Goal: Task Accomplishment & Management: Manage account settings

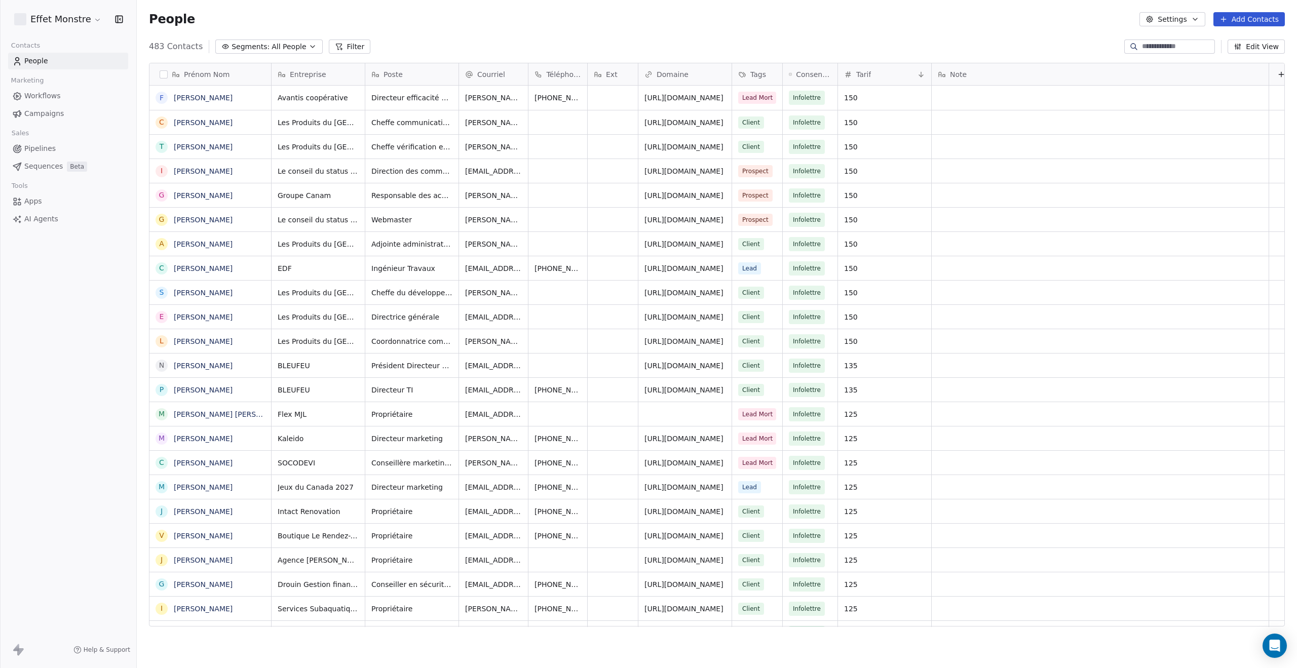
scroll to position [580, 1152]
click at [1142, 48] on input at bounding box center [1177, 47] width 71 height 10
type input "****"
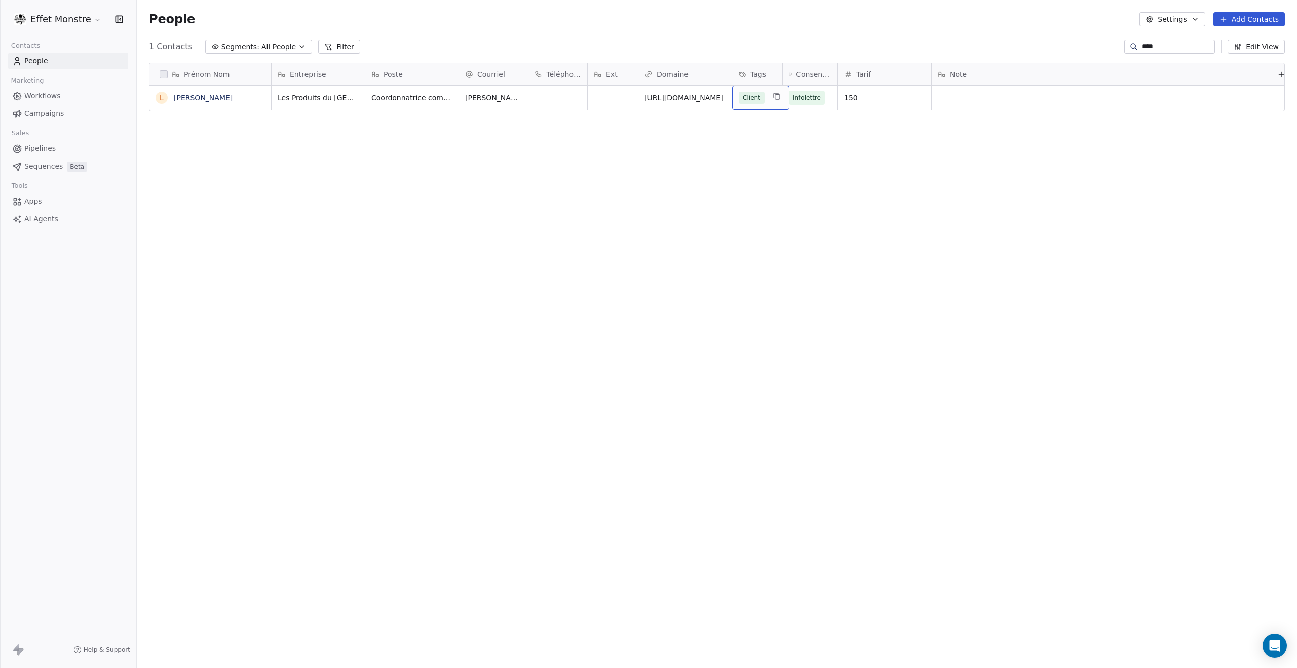
click at [768, 95] on div "Client" at bounding box center [760, 98] width 57 height 24
click at [749, 200] on div "Lead" at bounding box center [791, 206] width 110 height 16
click at [677, 240] on html "Effet Monstre Contacts People Marketing Workflows Campaigns Sales Pipelines Seq…" at bounding box center [648, 334] width 1297 height 668
click at [32, 149] on span "Pipelines" at bounding box center [39, 148] width 31 height 11
click at [764, 89] on div "Client Lead" at bounding box center [774, 98] width 84 height 24
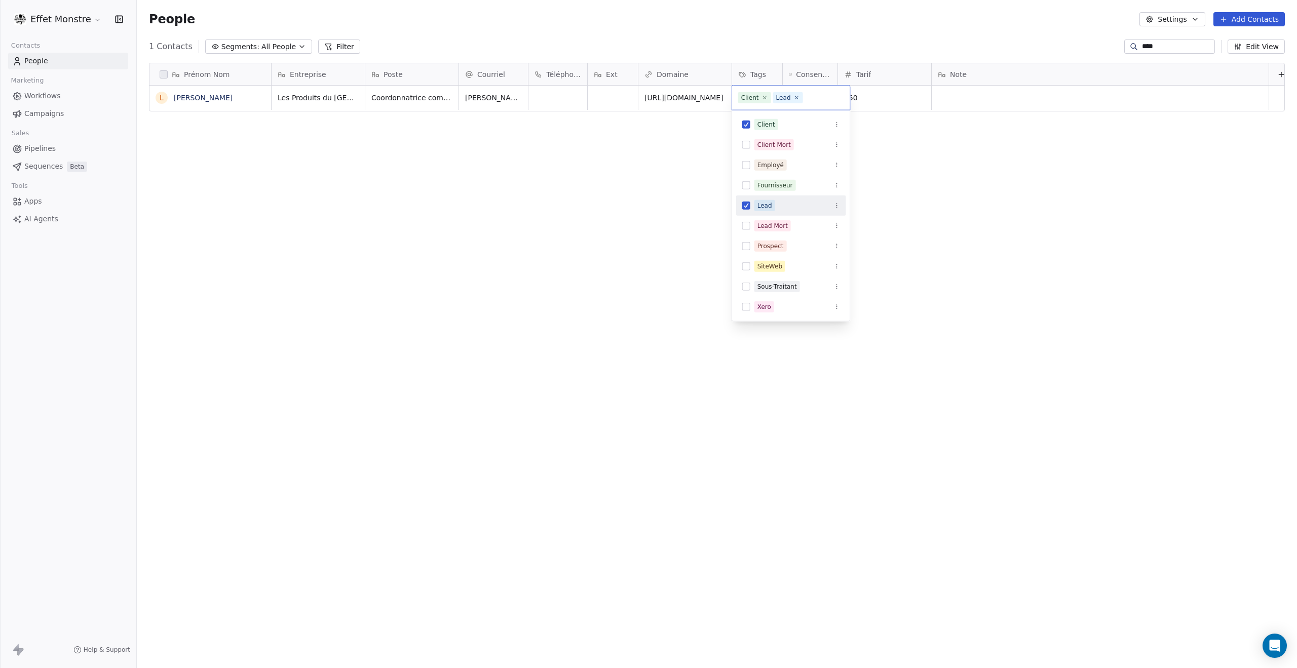
drag, startPoint x: 749, startPoint y: 205, endPoint x: 733, endPoint y: 213, distance: 17.7
click at [749, 205] on button "Suggestions" at bounding box center [746, 206] width 8 height 8
drag, startPoint x: 669, startPoint y: 247, endPoint x: 305, endPoint y: 67, distance: 405.5
click at [663, 249] on html "Effet Monstre Contacts People Marketing Workflows Campaigns Sales Pipelines Seq…" at bounding box center [648, 334] width 1297 height 668
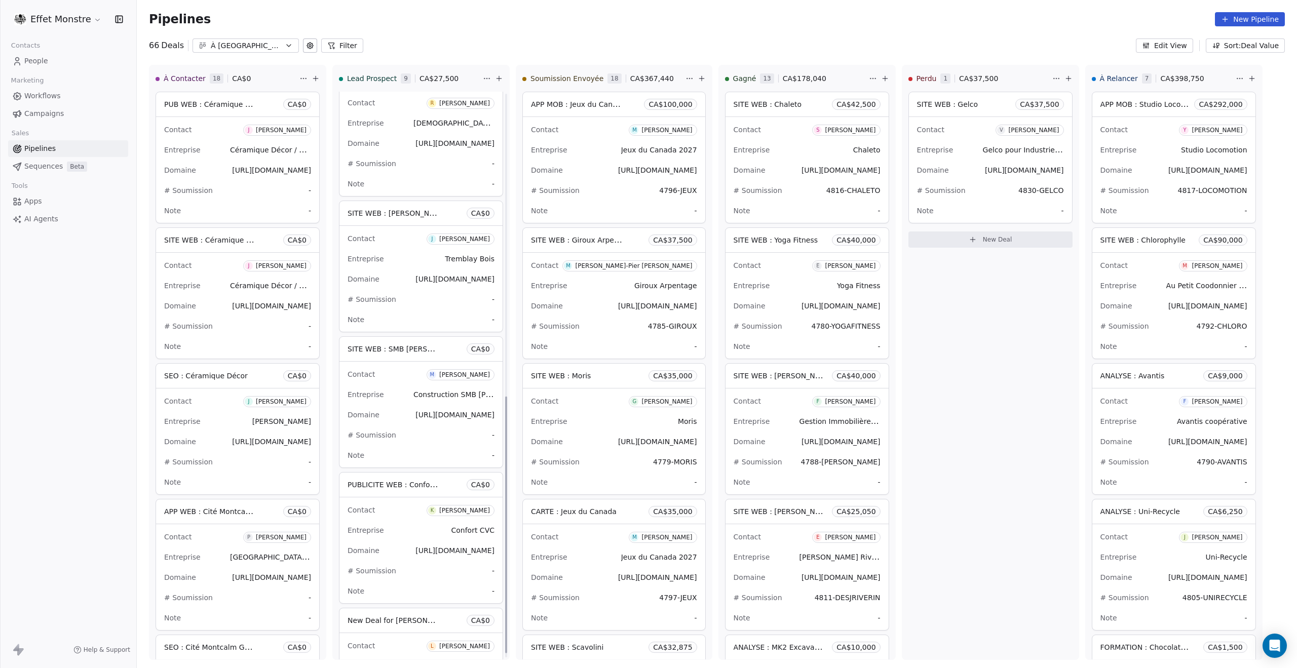
scroll to position [679, 0]
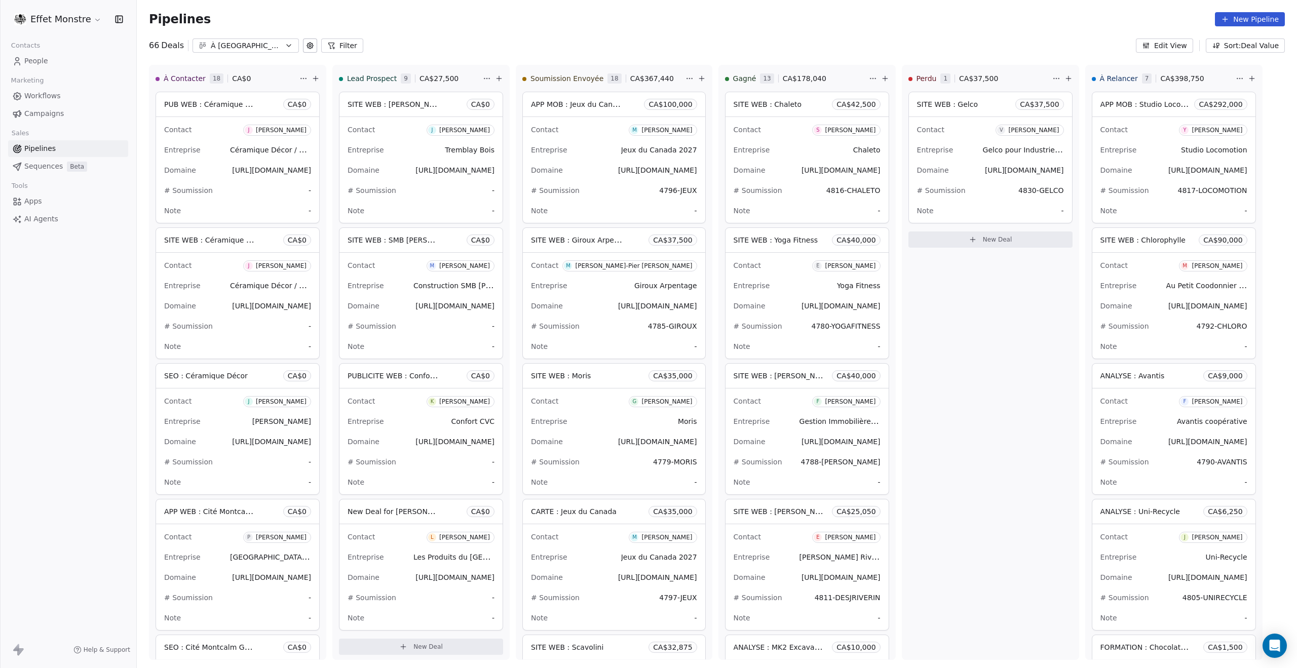
click at [412, 509] on span "New Deal for Lucy Farineau" at bounding box center [400, 512] width 107 height 10
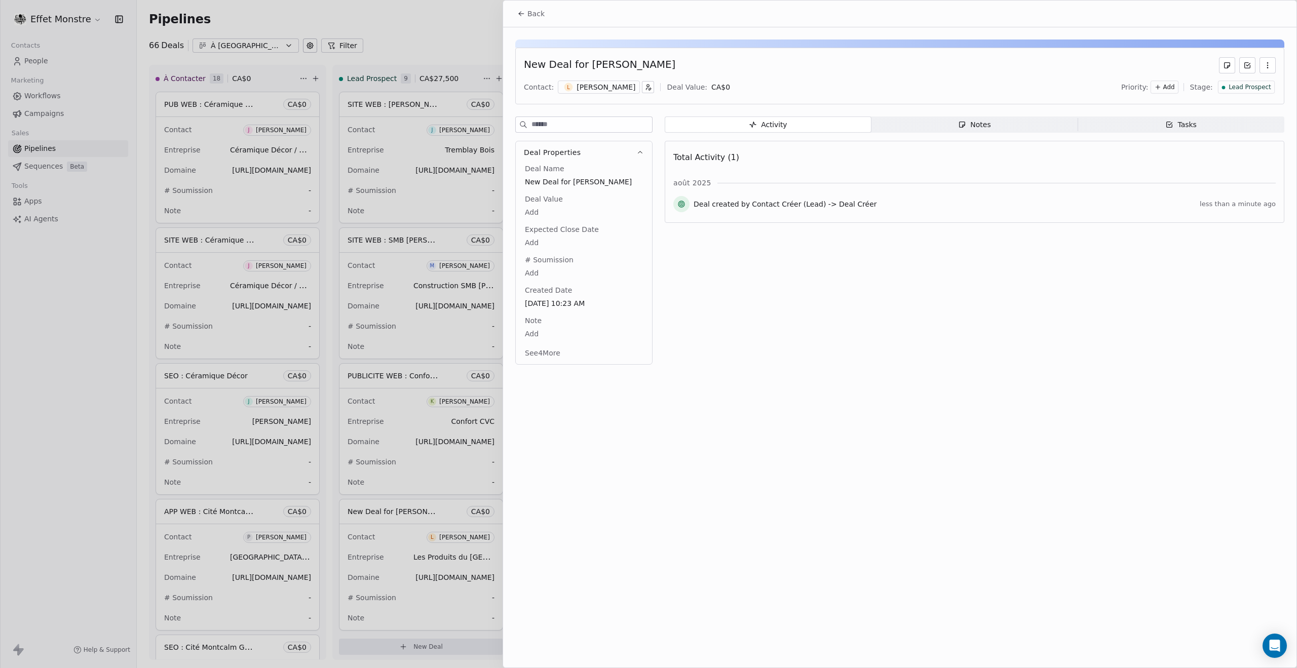
click at [551, 62] on div "New Deal for Lucy Farineau" at bounding box center [599, 65] width 151 height 16
click at [633, 65] on div "New Deal for Lucy Farineau" at bounding box center [599, 65] width 151 height 16
click at [570, 181] on span "New Deal for Lucy Farineau" at bounding box center [584, 182] width 118 height 10
click at [570, 181] on span "New Deal for Lucy Farineau" at bounding box center [583, 182] width 117 height 10
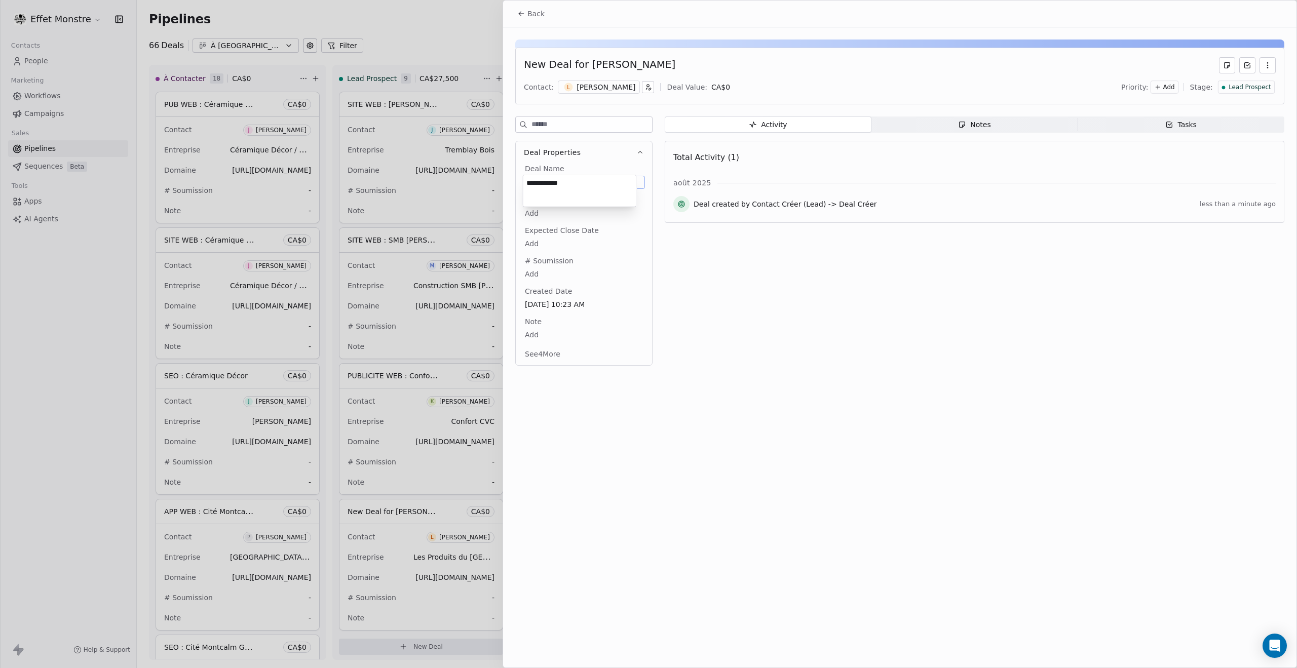
click at [577, 183] on textarea "**********" at bounding box center [579, 190] width 113 height 31
paste textarea "*********"
type textarea "**********"
click at [830, 367] on html "Effet Monstre Contacts People Marketing Workflows Campaigns Sales Pipelines Seq…" at bounding box center [648, 334] width 1297 height 668
click at [574, 181] on span "MODIF WEB : 4844-PDQ" at bounding box center [583, 182] width 117 height 10
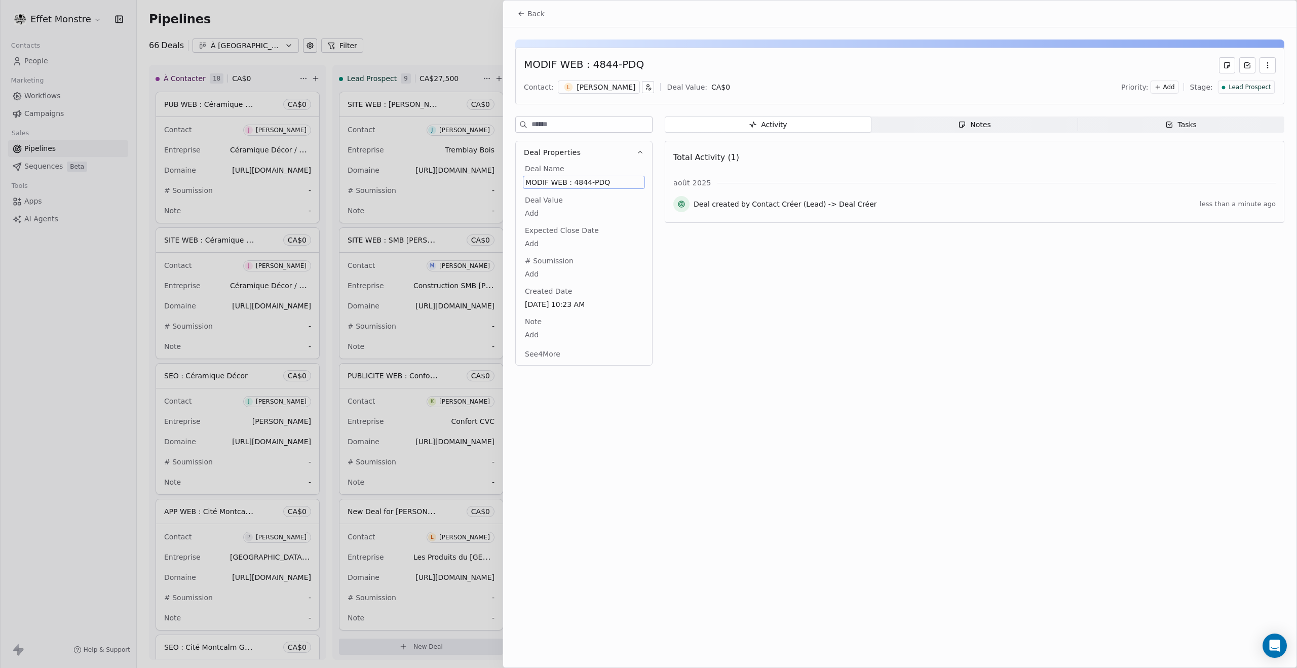
click at [573, 178] on span "MODIF WEB : 4844-PDQ" at bounding box center [583, 182] width 117 height 10
drag, startPoint x: 574, startPoint y: 180, endPoint x: 654, endPoint y: 181, distance: 79.5
click at [654, 181] on html "Effet Monstre Contacts People Marketing Workflows Campaigns Sales Pipelines Seq…" at bounding box center [648, 334] width 1297 height 668
type textarea "**********"
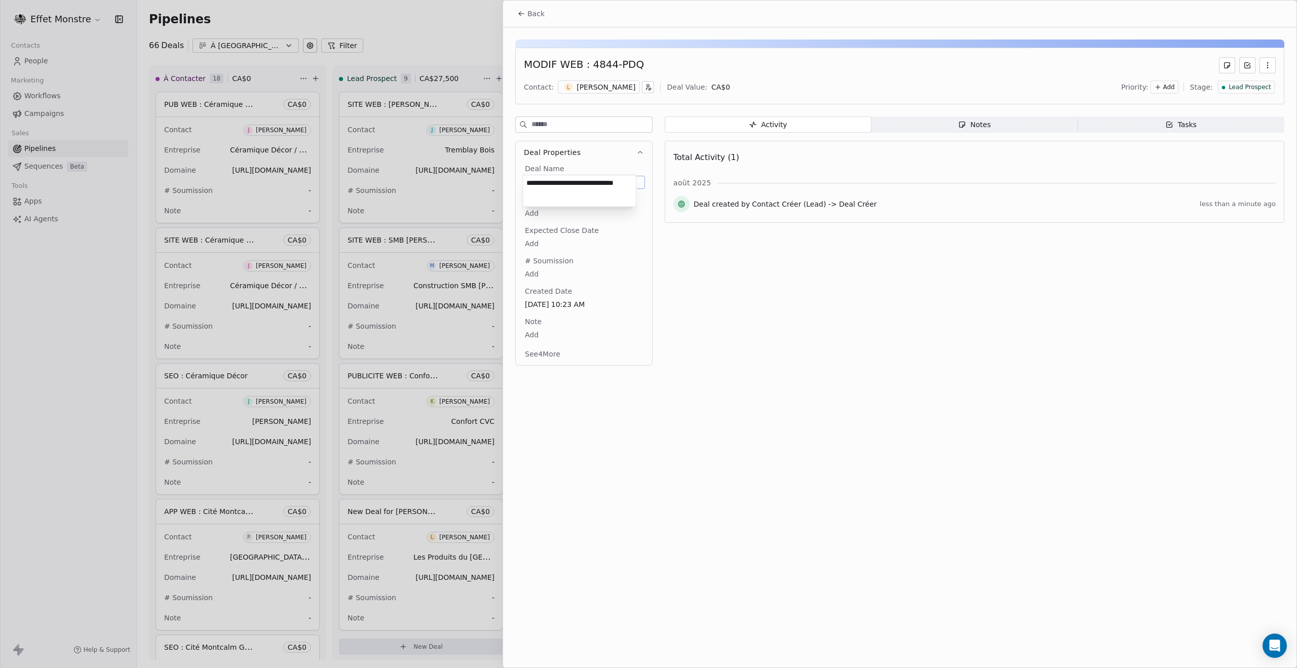
click at [745, 286] on html "Effet Monstre Contacts People Marketing Workflows Campaigns Sales Pipelines Seq…" at bounding box center [648, 334] width 1297 height 668
click at [527, 284] on body "Effet Monstre Contacts People Marketing Workflows Campaigns Sales Pipelines Seq…" at bounding box center [648, 334] width 1297 height 668
type textarea "********"
click at [809, 355] on html "Effet Monstre Contacts People Marketing Workflows Campaigns Sales Pipelines Seq…" at bounding box center [648, 334] width 1297 height 668
click at [126, 503] on div at bounding box center [648, 334] width 1297 height 668
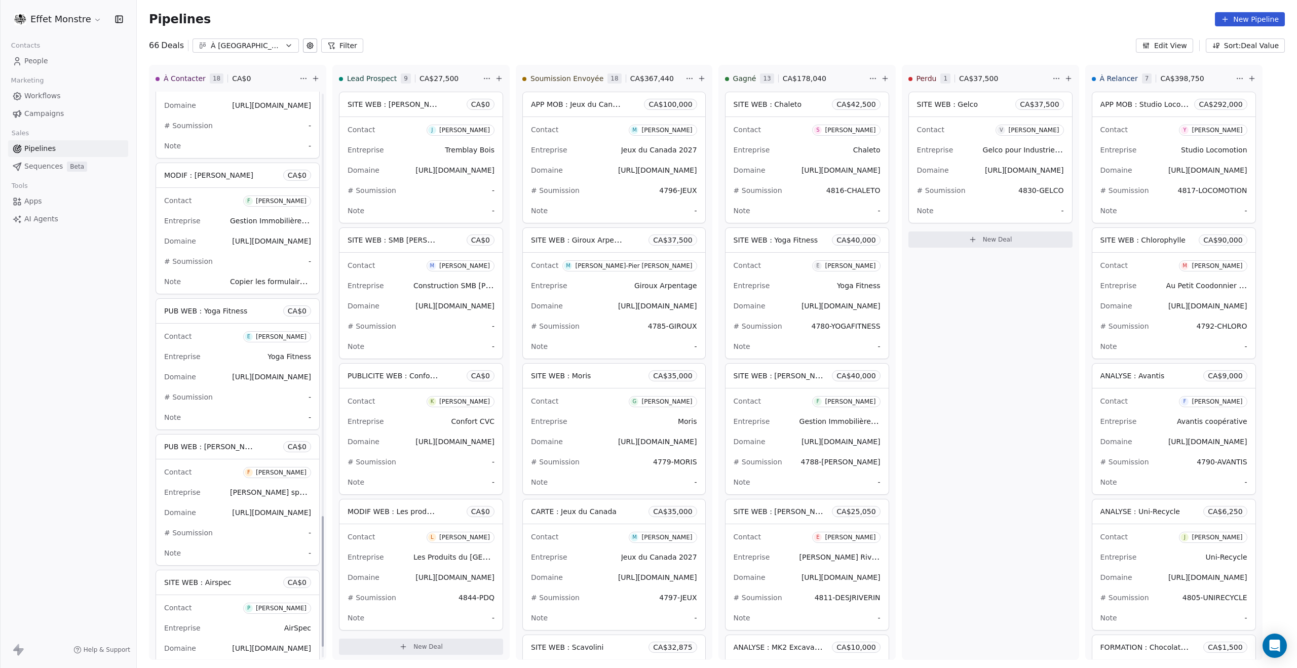
scroll to position [1877, 0]
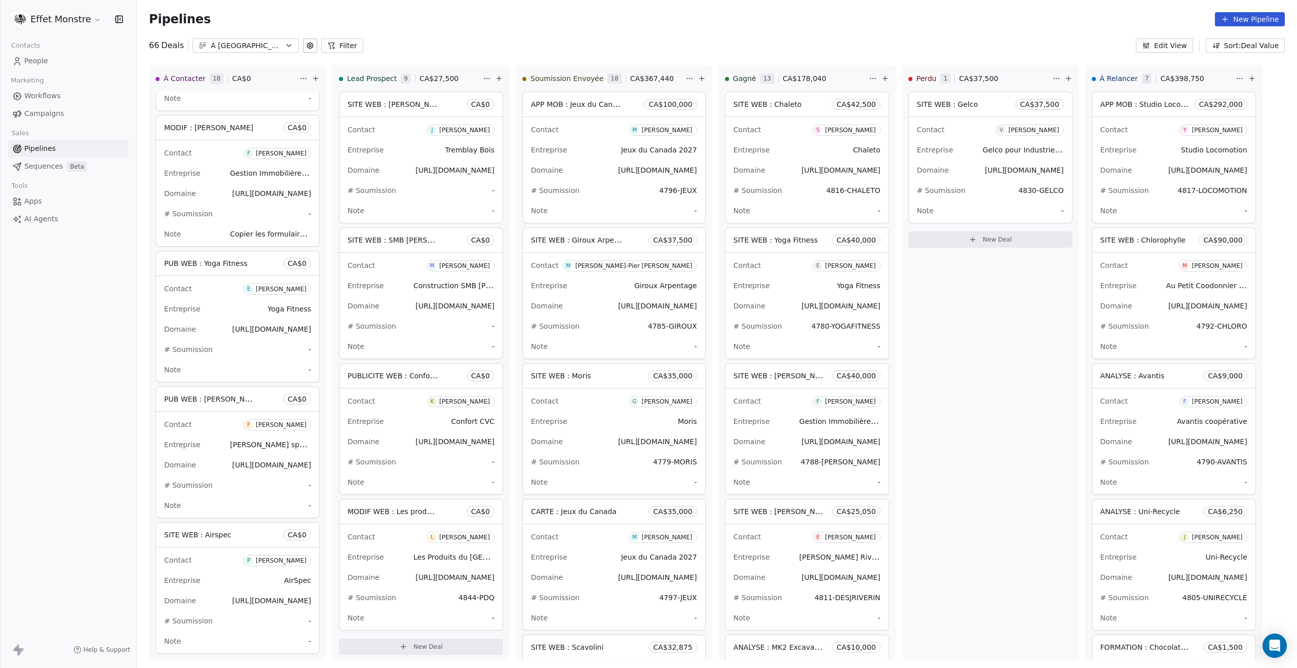
click at [32, 59] on span "People" at bounding box center [36, 61] width 24 height 11
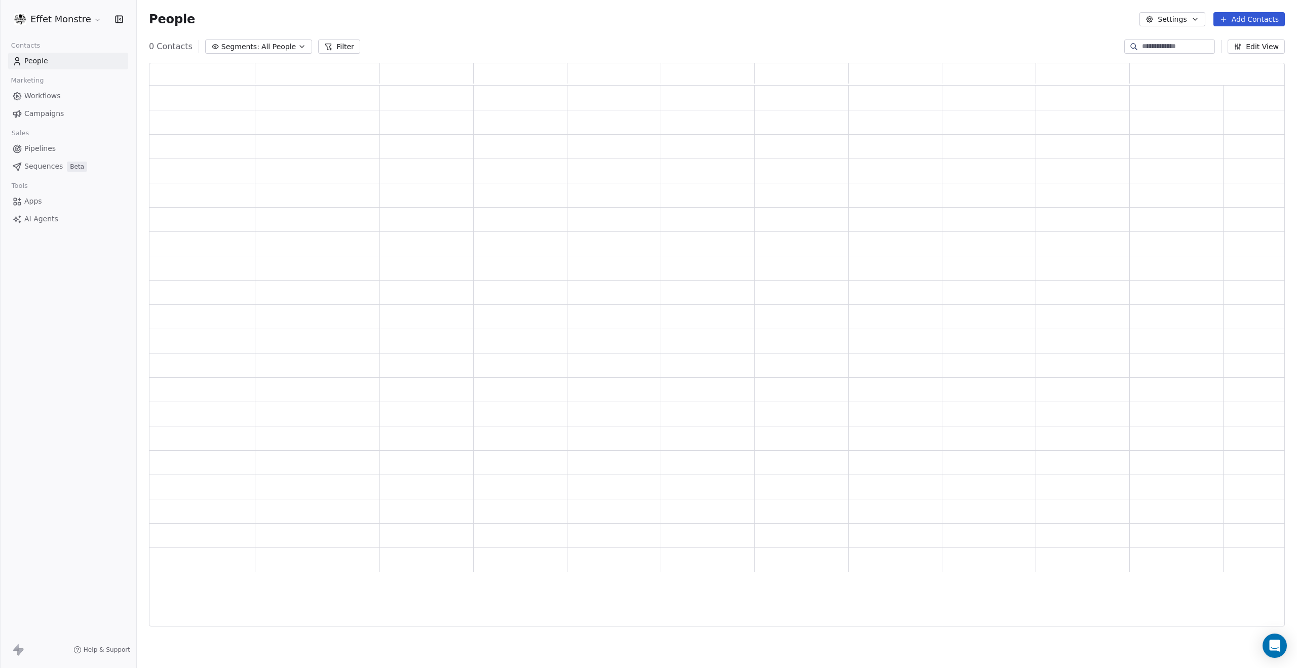
scroll to position [556, 1127]
click at [252, 50] on span "Segments:" at bounding box center [247, 47] width 38 height 11
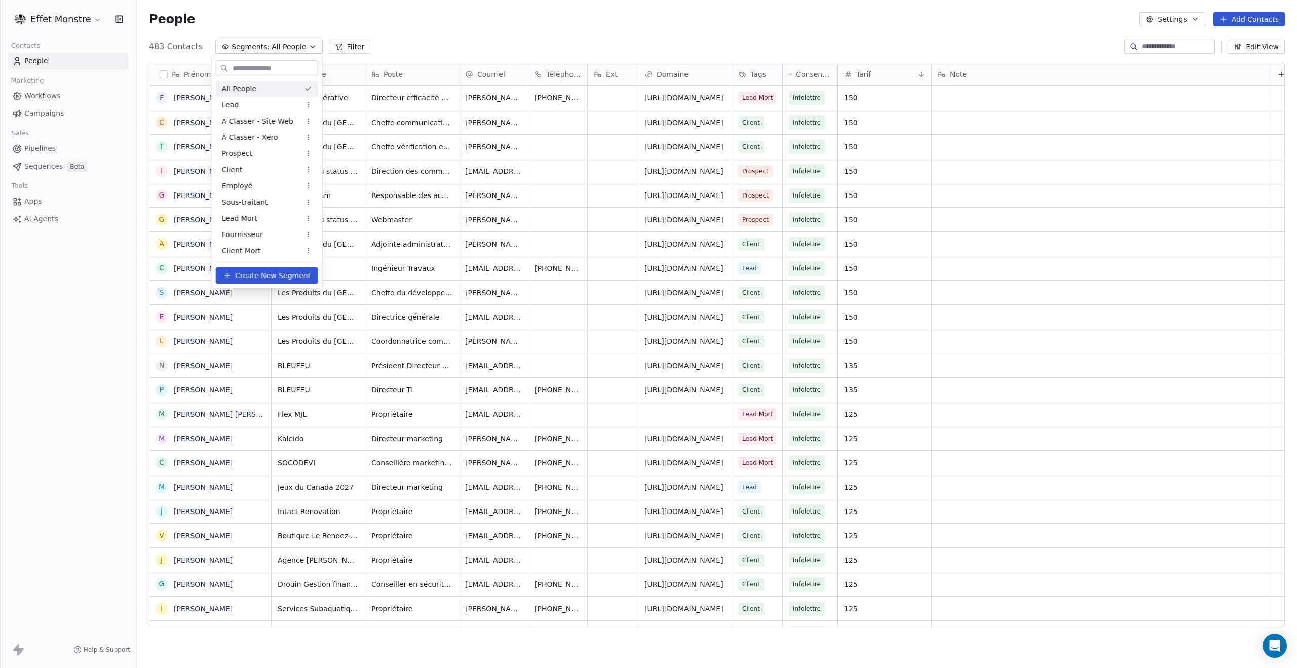
scroll to position [580, 1152]
click at [267, 119] on span "À Classer - Site Web" at bounding box center [257, 121] width 71 height 11
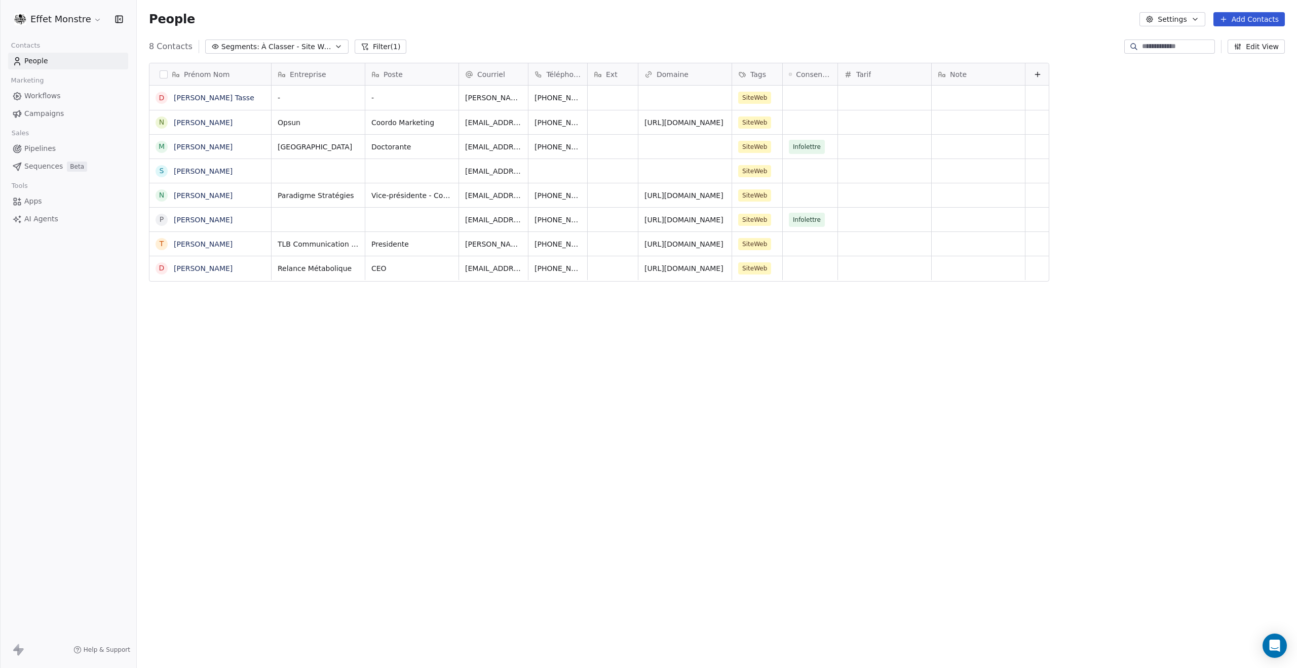
click at [266, 46] on span "À Classer - Site Web" at bounding box center [296, 47] width 71 height 11
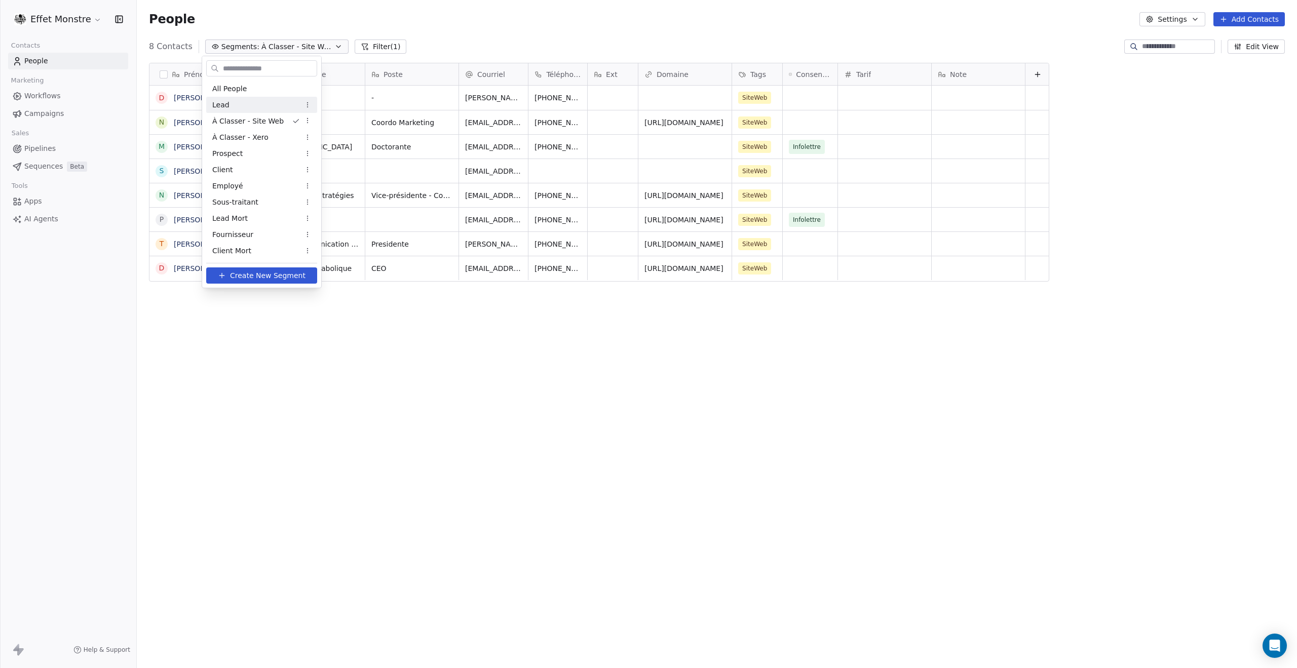
click at [223, 106] on span "Lead" at bounding box center [220, 105] width 17 height 11
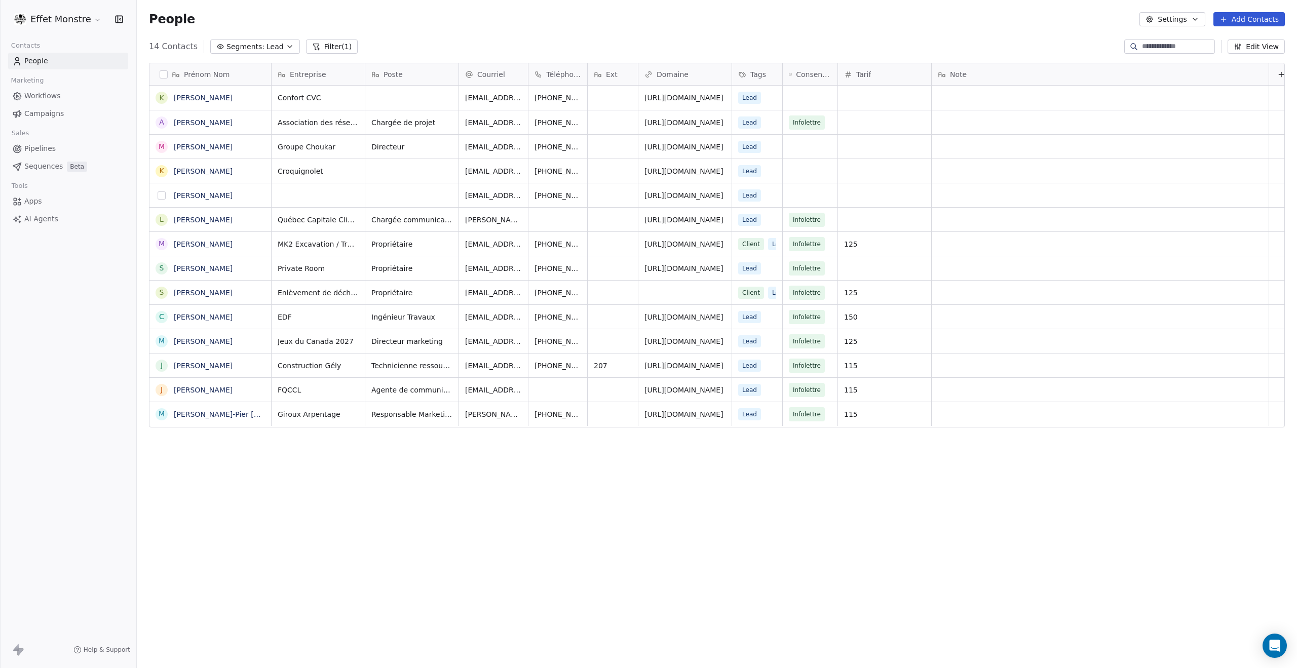
click at [161, 198] on button "grid" at bounding box center [162, 195] width 8 height 8
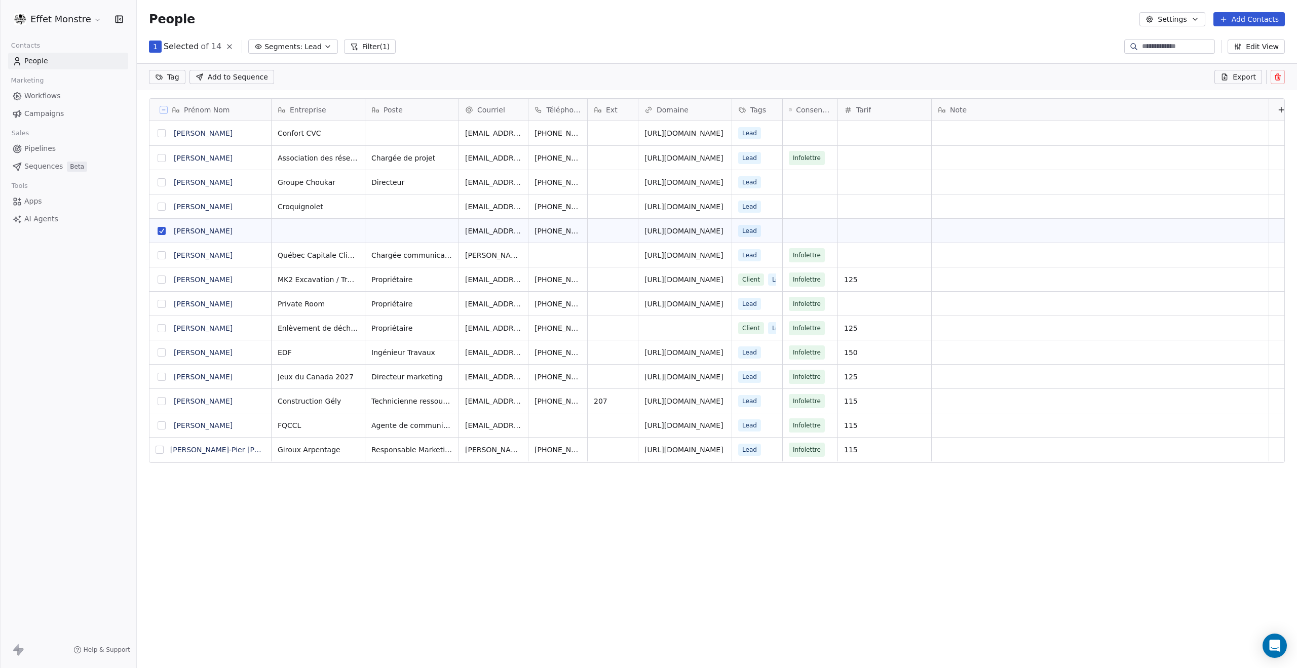
click at [1279, 76] on icon at bounding box center [1277, 77] width 8 height 8
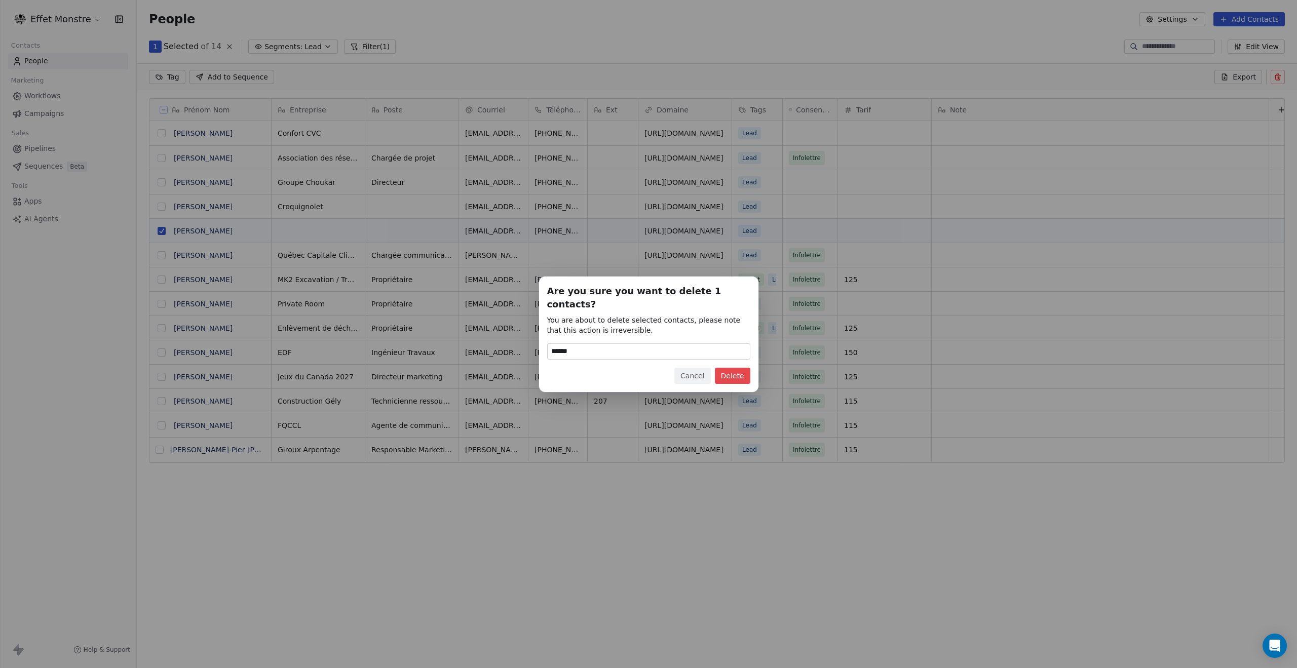
type input "******"
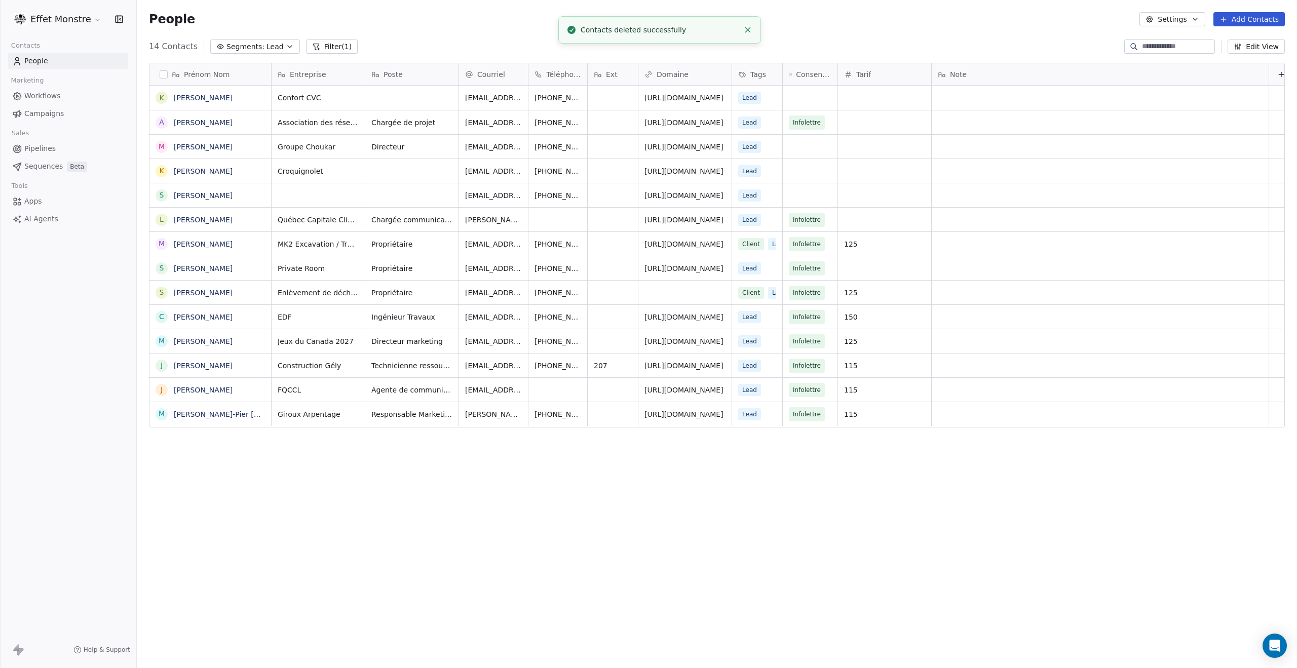
scroll to position [580, 1152]
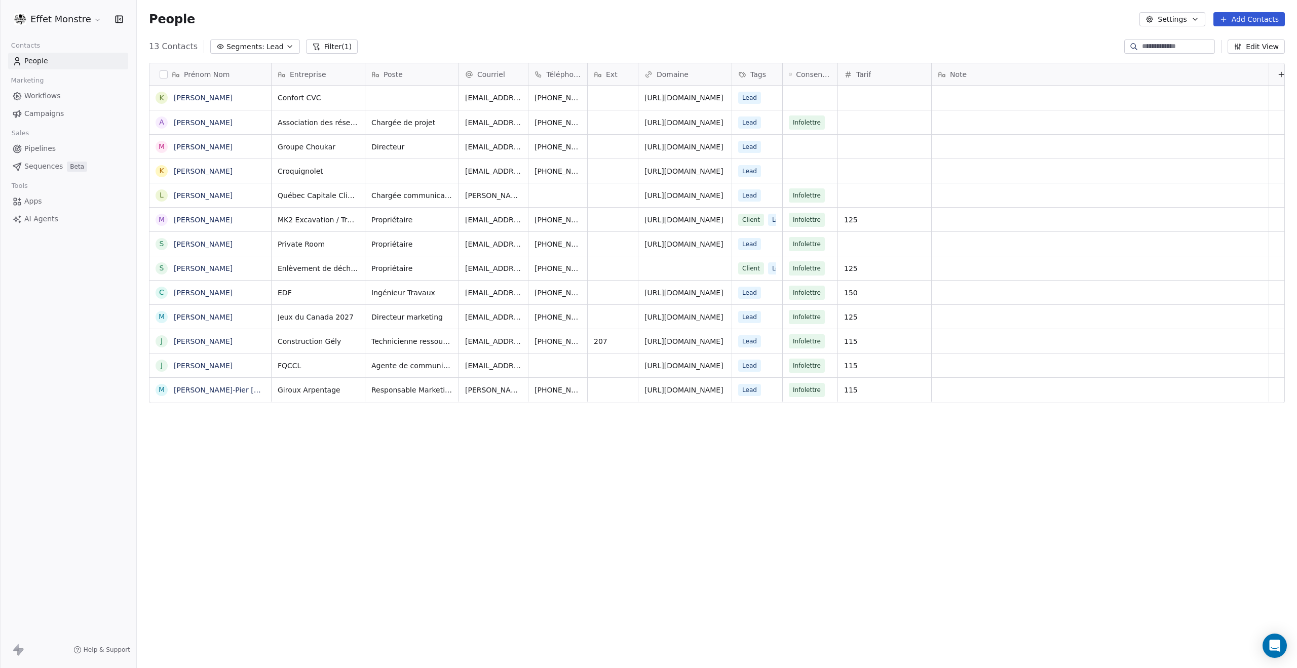
drag, startPoint x: 521, startPoint y: 533, endPoint x: 444, endPoint y: 520, distance: 78.1
click at [521, 533] on div "Prénom Nom K Karim Dumas A Anick Bribosia M Marc-André Imbeault K Kateryne Lort…" at bounding box center [717, 349] width 1160 height 588
